Goal: Information Seeking & Learning: Learn about a topic

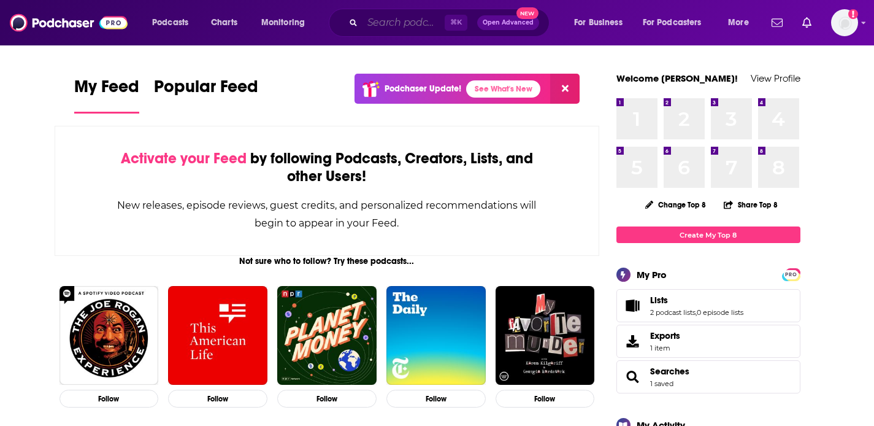
click at [376, 32] on input "Search podcasts, credits, & more..." at bounding box center [404, 23] width 82 height 20
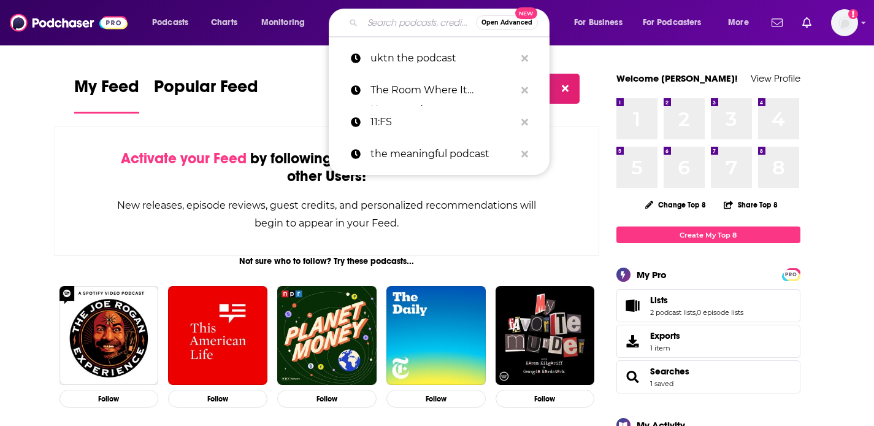
paste input "Making Risk Flow"
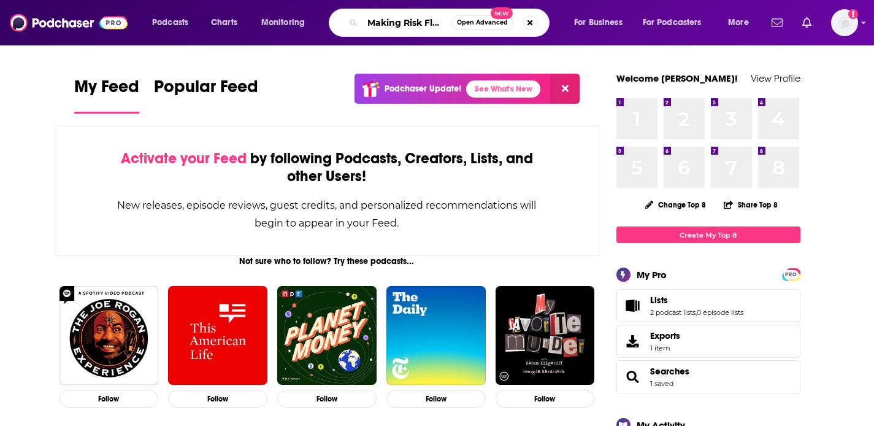
type input "Making Risk Flow"
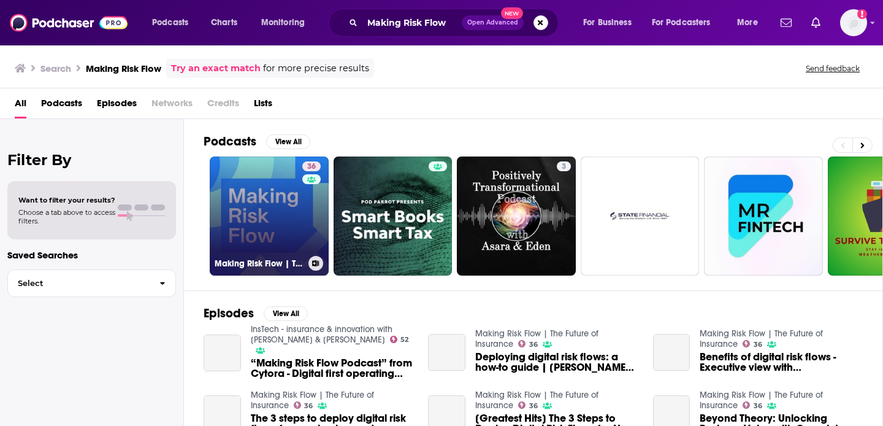
click at [280, 236] on link "36 Making Risk Flow | The Future of Insurance" at bounding box center [269, 215] width 119 height 119
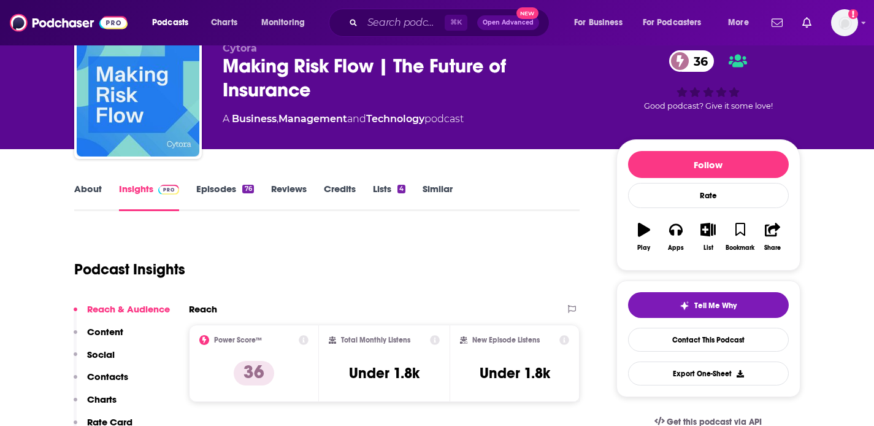
scroll to position [143, 0]
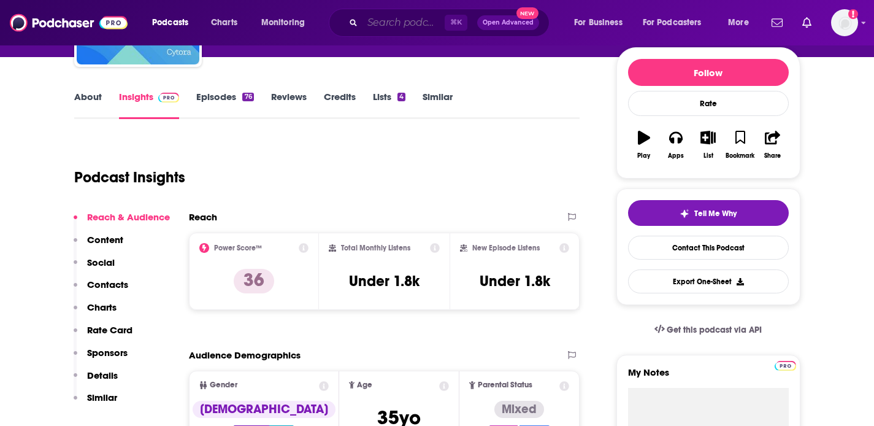
click at [388, 26] on input "Search podcasts, credits, & more..." at bounding box center [404, 23] width 82 height 20
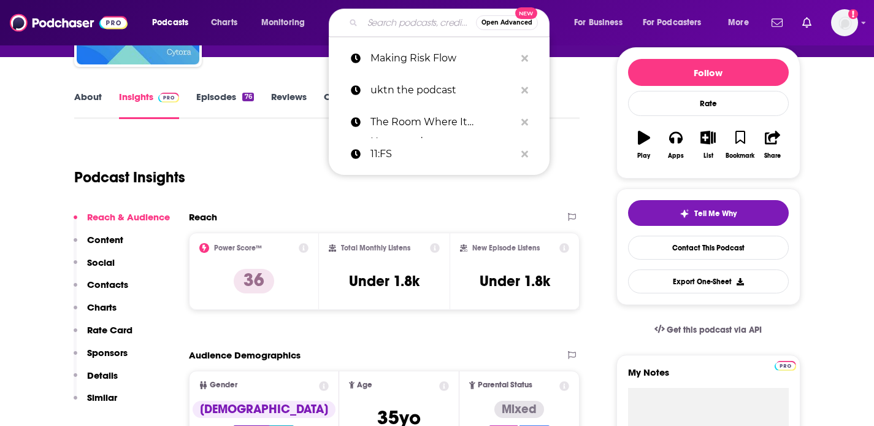
paste input "Small Business Britain Podcast"
type input "Small Business Britain Podcast"
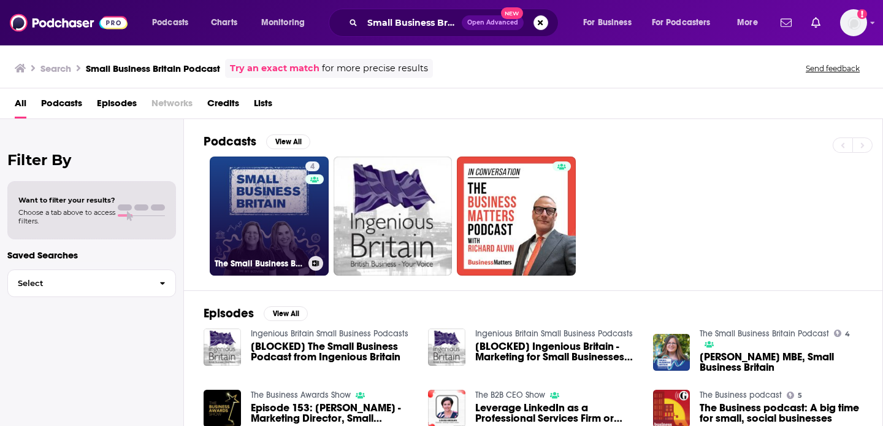
click at [280, 213] on link "4 The Small Business Britain Podcast" at bounding box center [269, 215] width 119 height 119
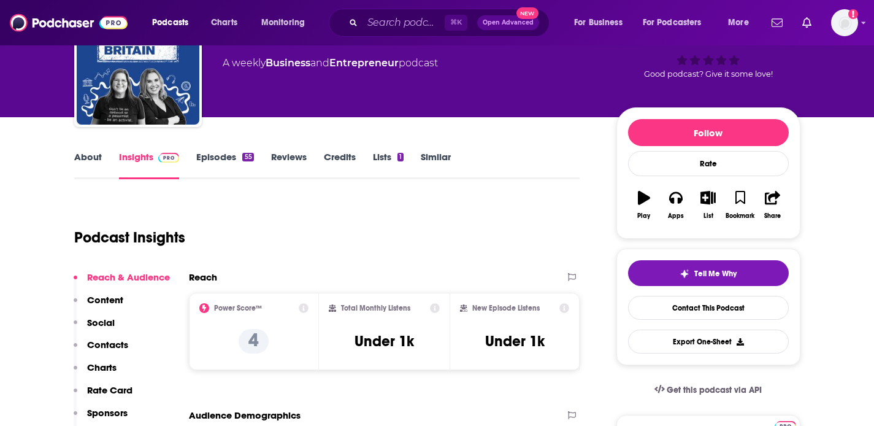
scroll to position [116, 0]
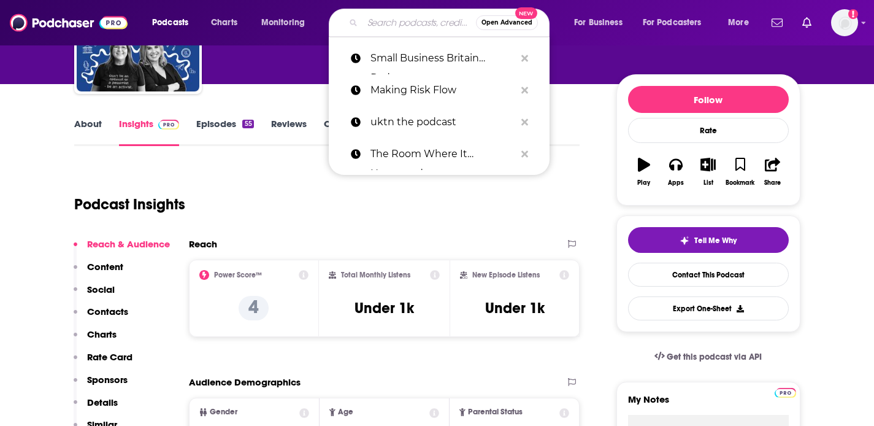
click at [392, 20] on input "Search podcasts, credits, & more..." at bounding box center [419, 23] width 113 height 20
paste input "The SME Growth Podcast"
type input "The SME Growth Podcast"
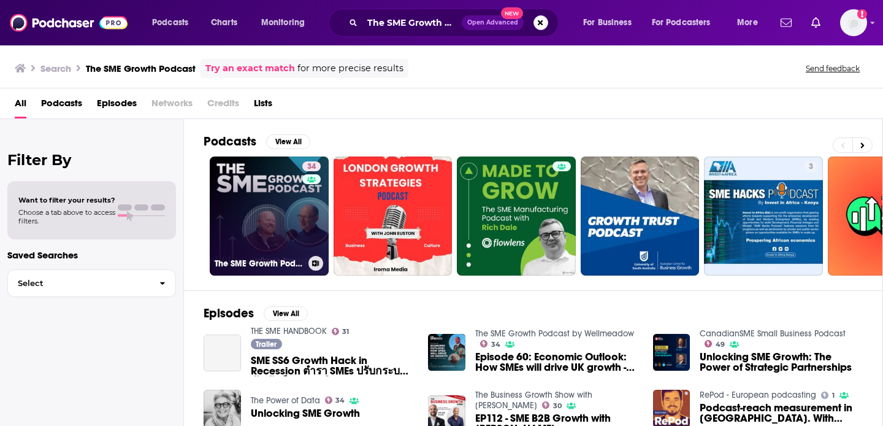
click at [247, 202] on link "34 The SME Growth Podcast by Wellmeadow" at bounding box center [269, 215] width 119 height 119
